Goal: Check status: Check status

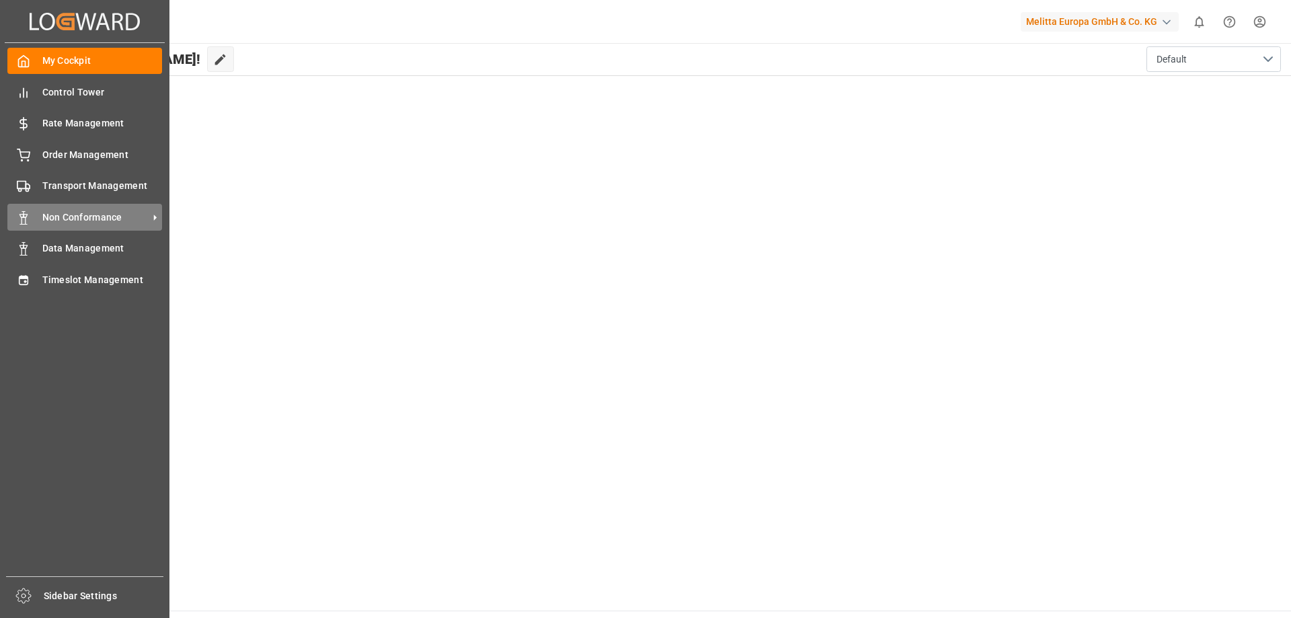
click at [110, 208] on div "Non Conformance Non Conformance" at bounding box center [84, 217] width 155 height 26
click at [143, 212] on span "Non Conformance" at bounding box center [95, 217] width 106 height 14
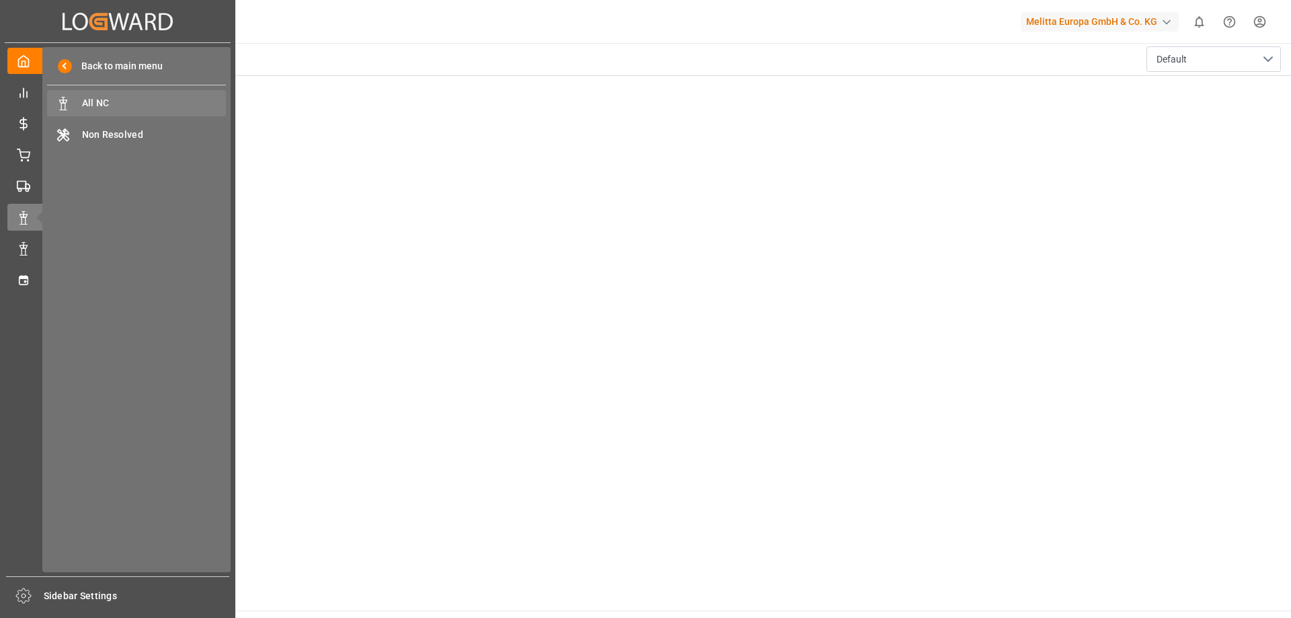
click at [134, 104] on span "All NC" at bounding box center [154, 103] width 145 height 14
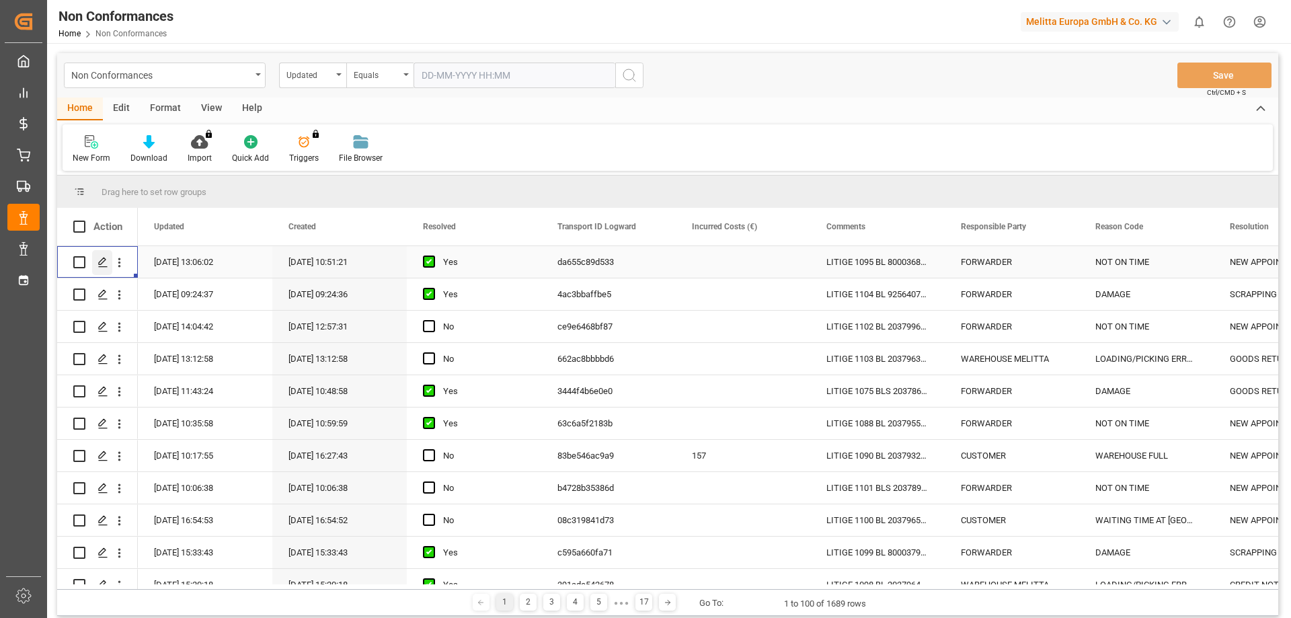
click at [102, 263] on polygon "Press SPACE to select this row." at bounding box center [102, 261] width 7 height 7
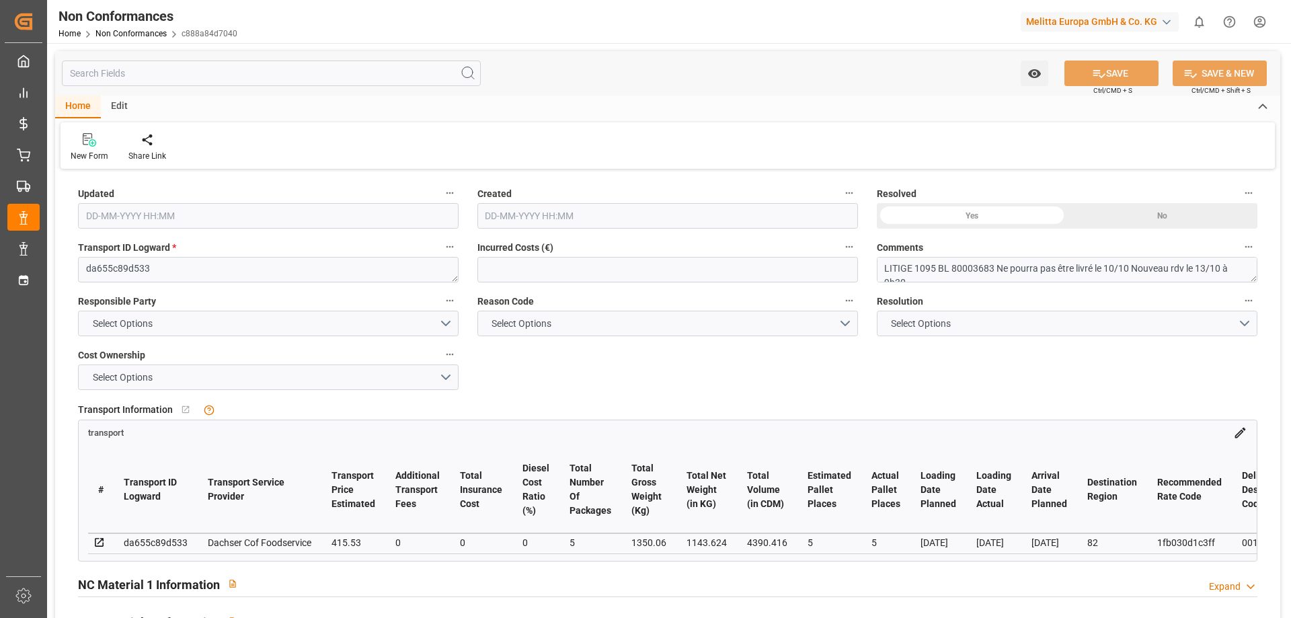
type input "[DATE] 11:06"
type input "[DATE] 08:51"
click at [973, 270] on textarea "LITIGE 1095 BL 80003683 Ne pourra pas être livré le 10/10 Nouveau rdv le 13/10 …" at bounding box center [1067, 270] width 380 height 26
drag, startPoint x: 337, startPoint y: 565, endPoint x: 395, endPoint y: 563, distance: 57.2
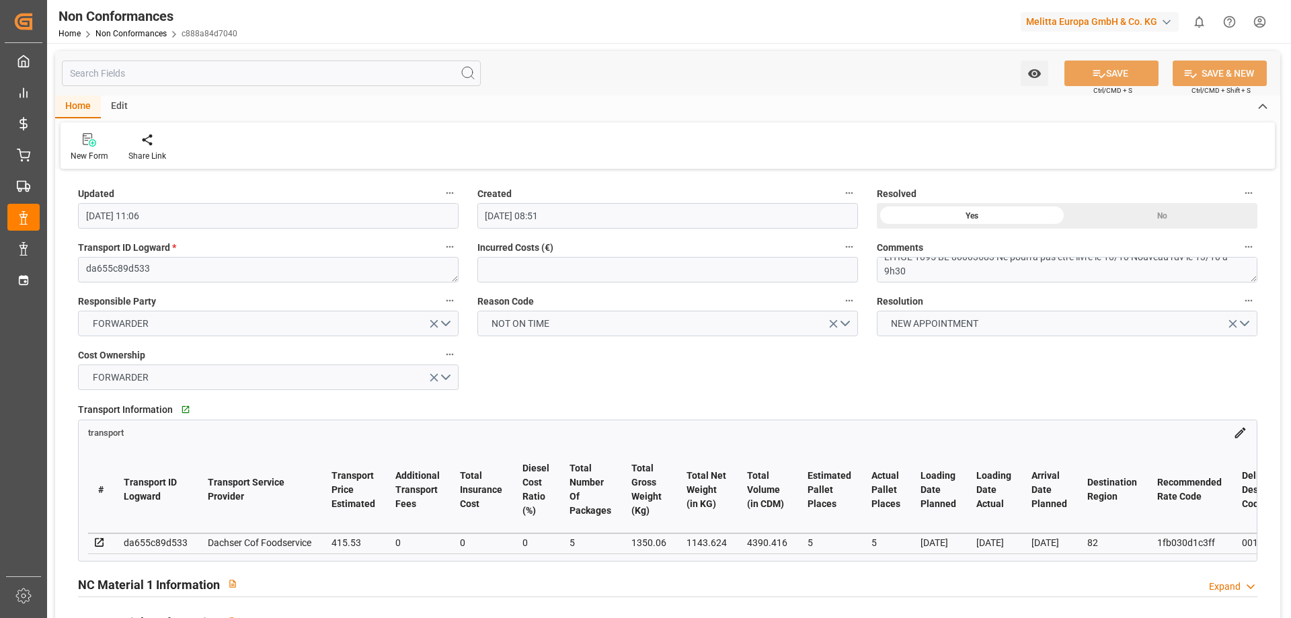
click at [395, 561] on div "transport # Transport ID Logward Transport Service Provider Transport Price Est…" at bounding box center [667, 489] width 1179 height 141
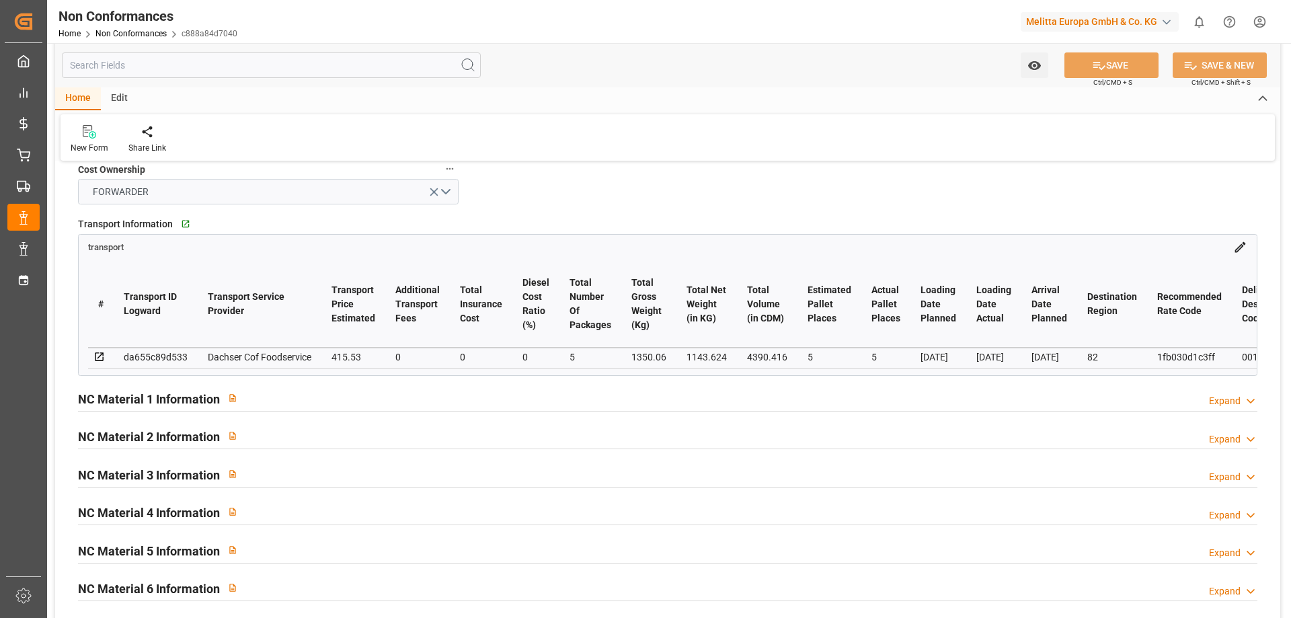
scroll to position [202, 0]
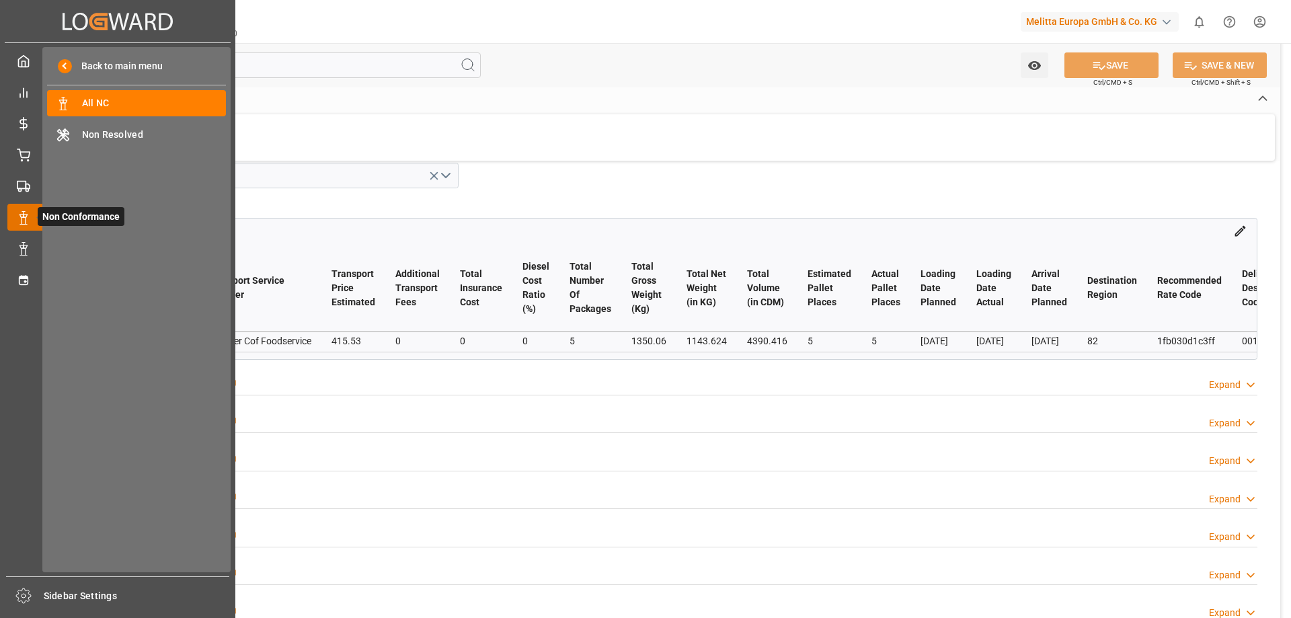
click at [39, 216] on span "Non Conformance" at bounding box center [81, 216] width 87 height 19
click at [19, 188] on icon at bounding box center [23, 185] width 13 height 13
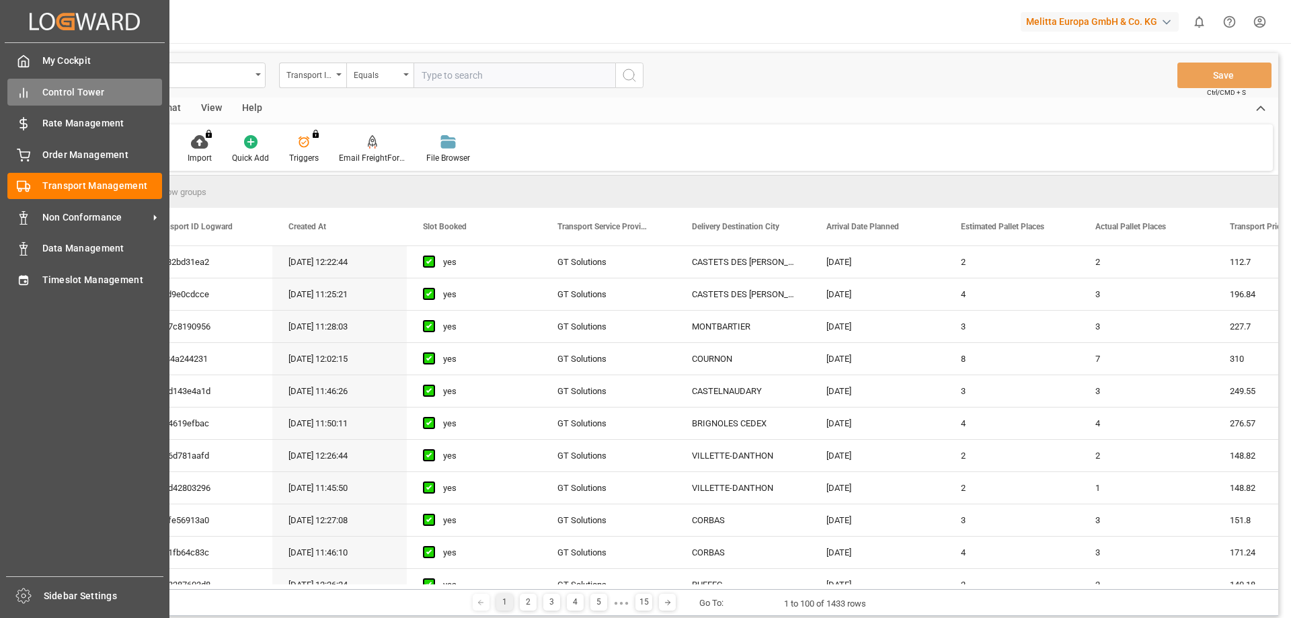
click at [81, 94] on span "Control Tower" at bounding box center [102, 92] width 120 height 14
